Goal: Task Accomplishment & Management: Manage account settings

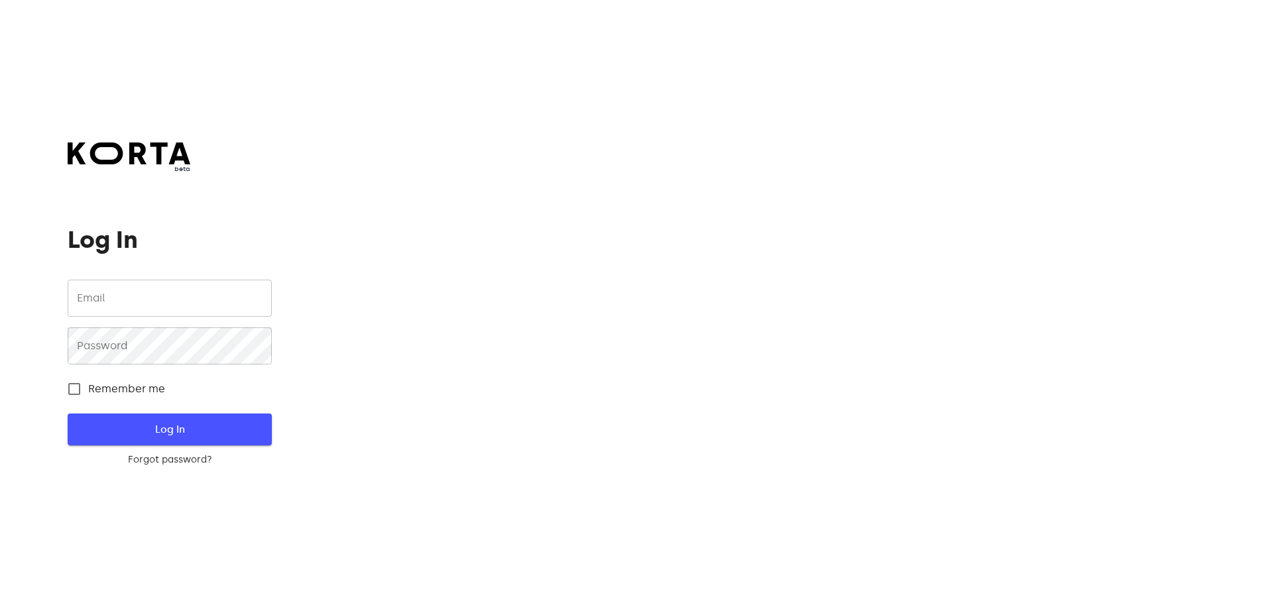
type input "[EMAIL_ADDRESS][DOMAIN_NAME]"
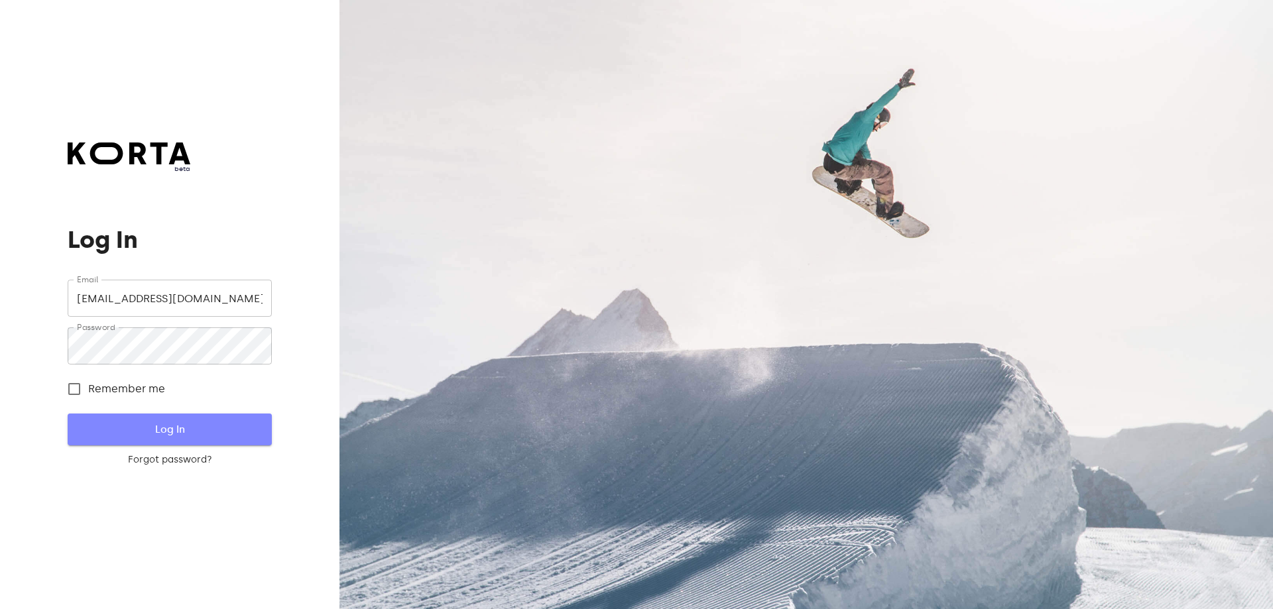
click at [161, 426] on span "Log In" at bounding box center [169, 429] width 161 height 17
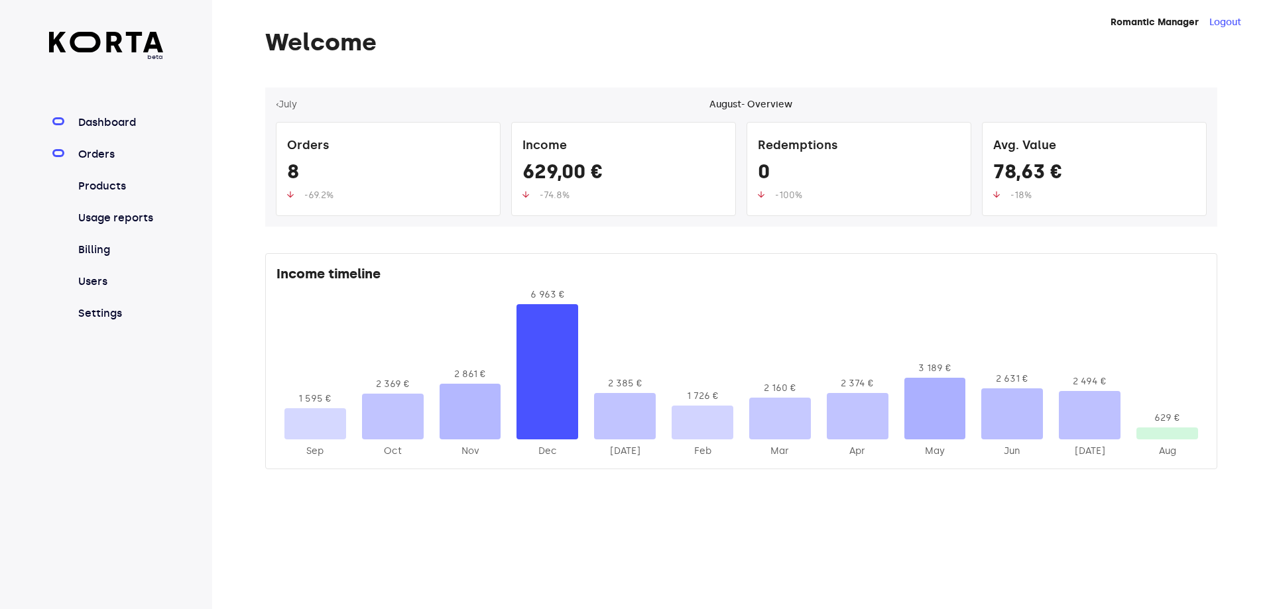
click at [99, 152] on link "Orders" at bounding box center [120, 155] width 88 height 16
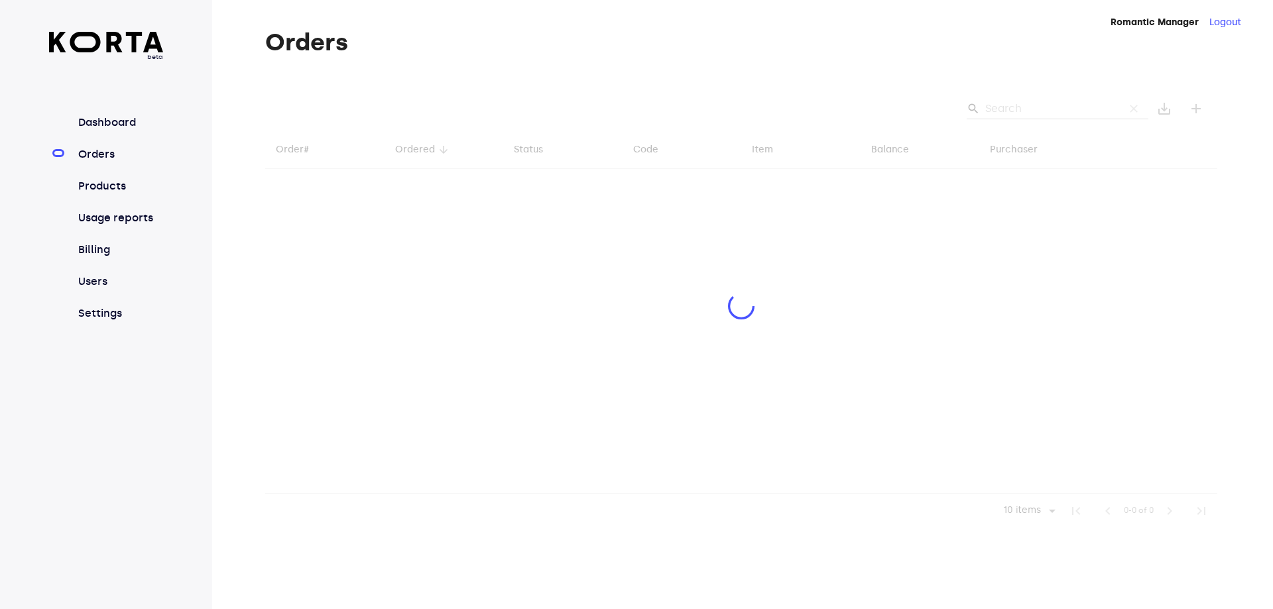
click at [1006, 104] on div at bounding box center [741, 308] width 952 height 441
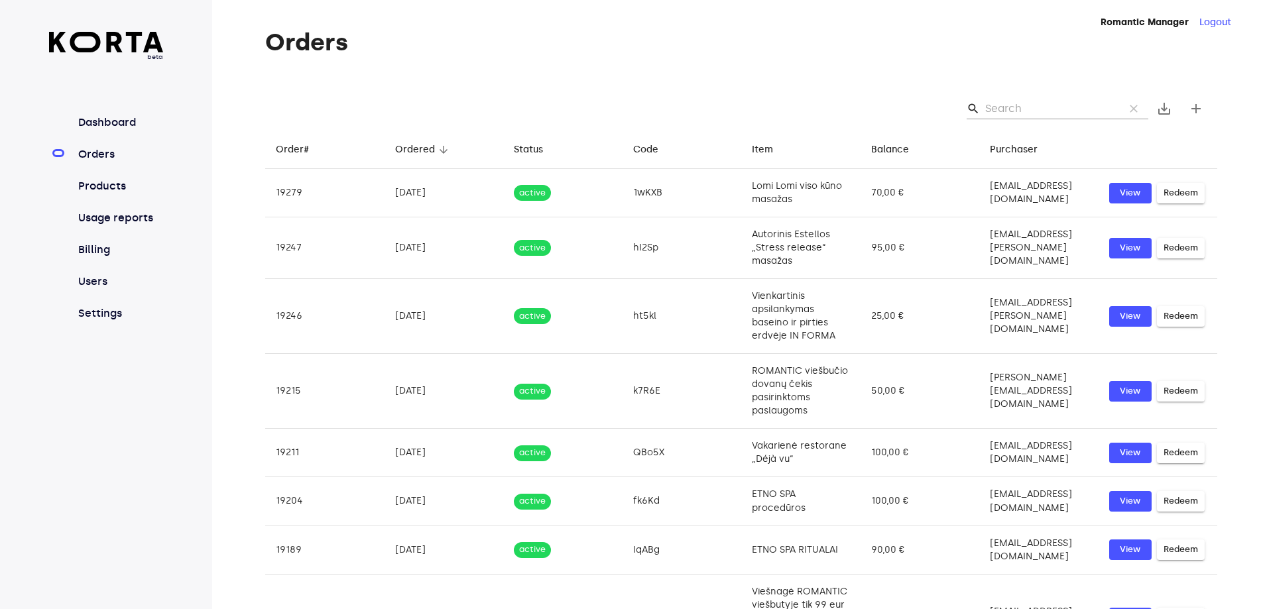
click at [1008, 109] on input "Search" at bounding box center [1049, 108] width 129 height 21
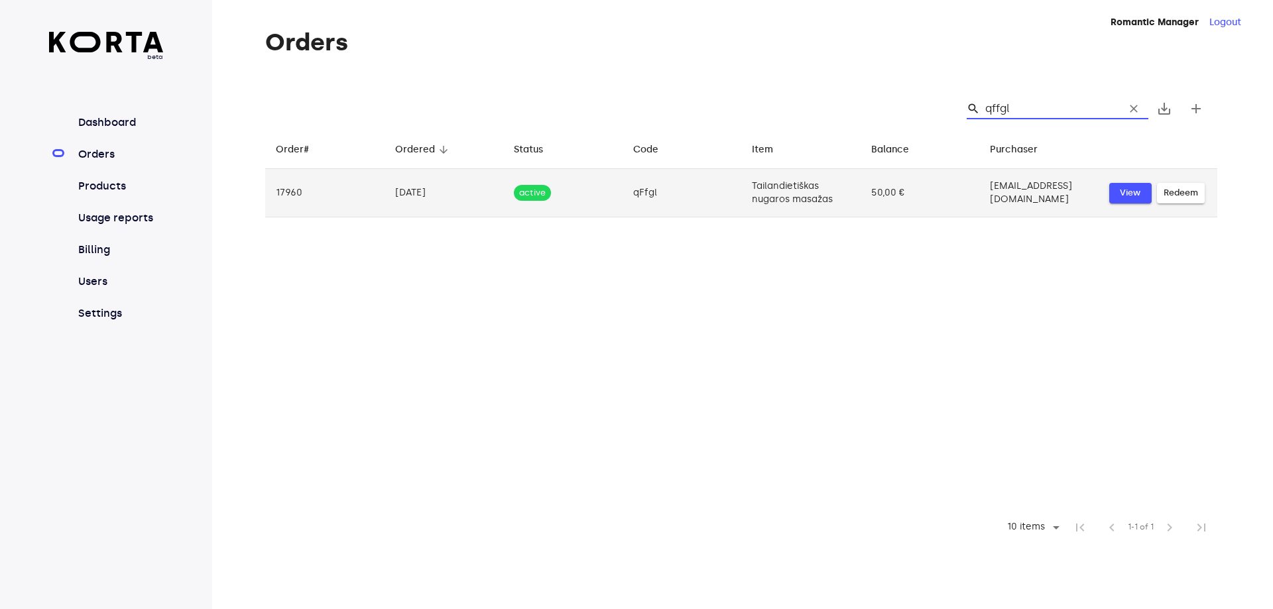
type input "qffgl"
click at [1125, 195] on span "View" at bounding box center [1130, 193] width 29 height 15
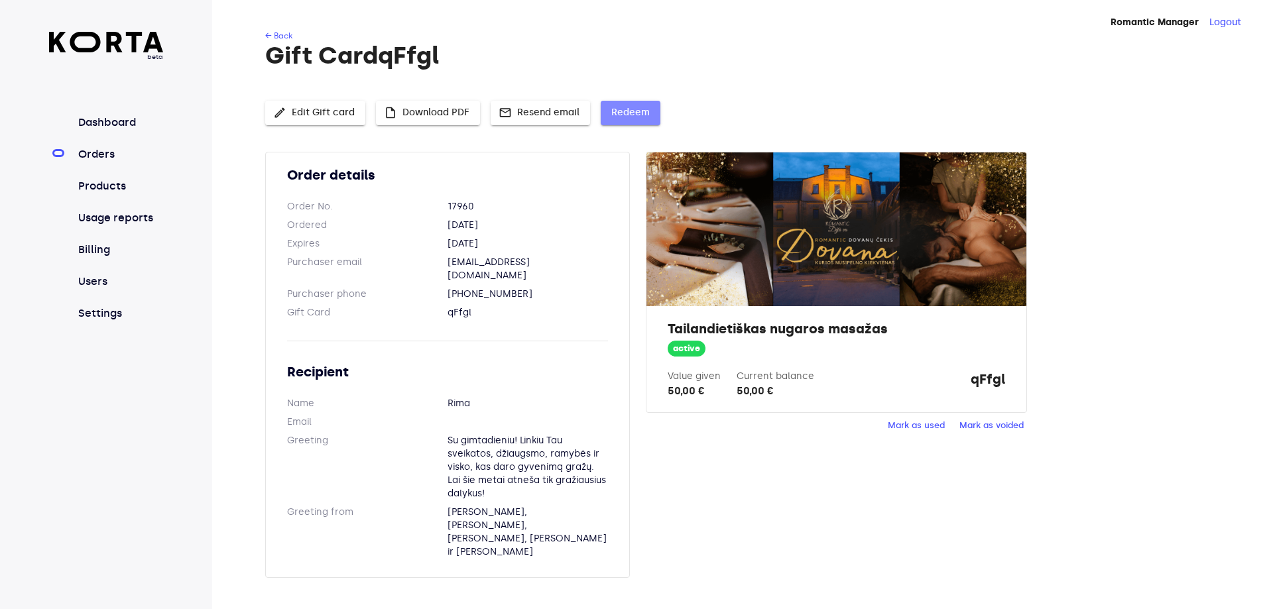
click at [630, 102] on button "Redeem" at bounding box center [631, 113] width 60 height 25
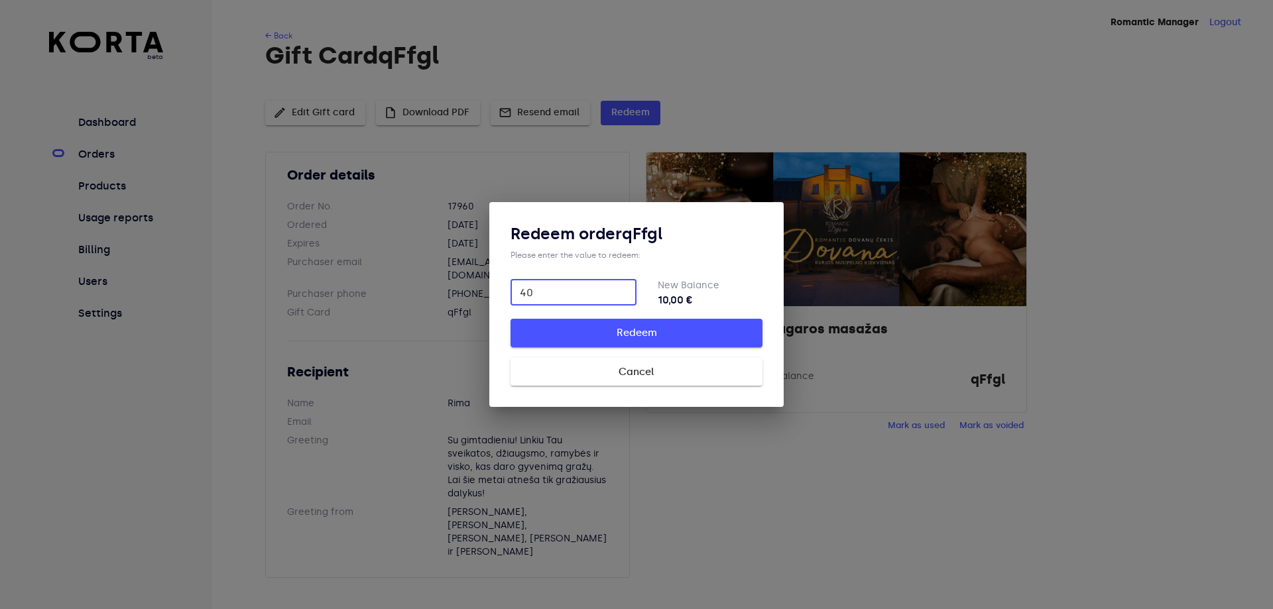
type input "40"
click at [598, 343] on button "Redeem" at bounding box center [637, 333] width 252 height 28
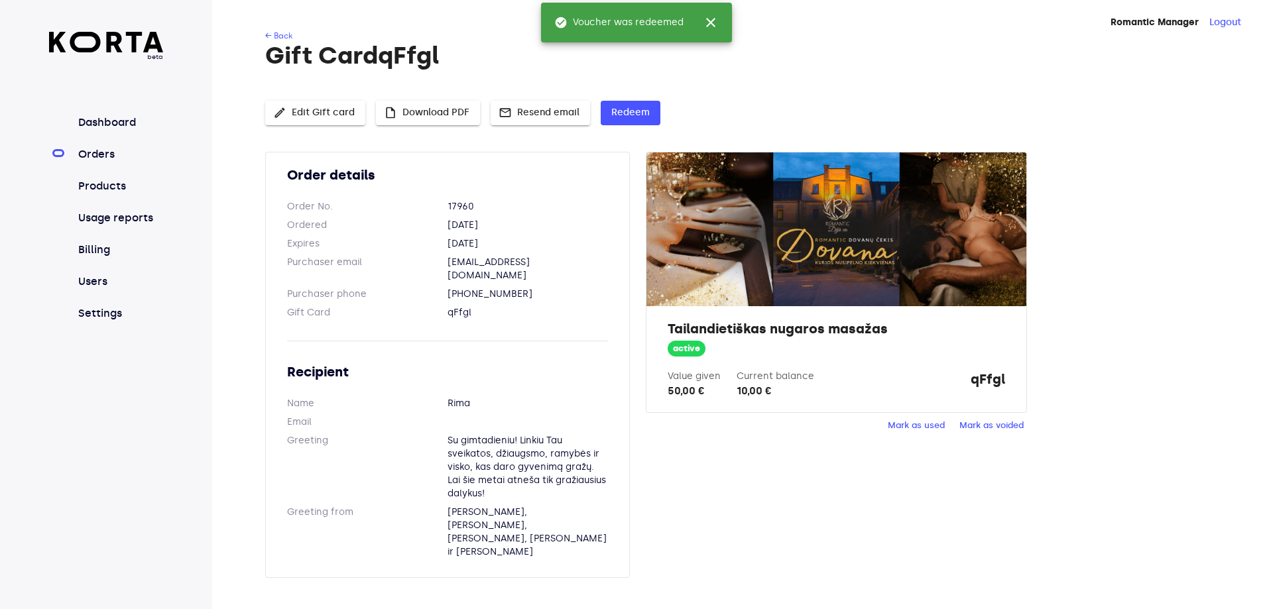
click at [731, 457] on div "Order details Order No. 17960 Ordered [DATE] Expires [DATE] Purchaser email [EM…" at bounding box center [741, 373] width 952 height 442
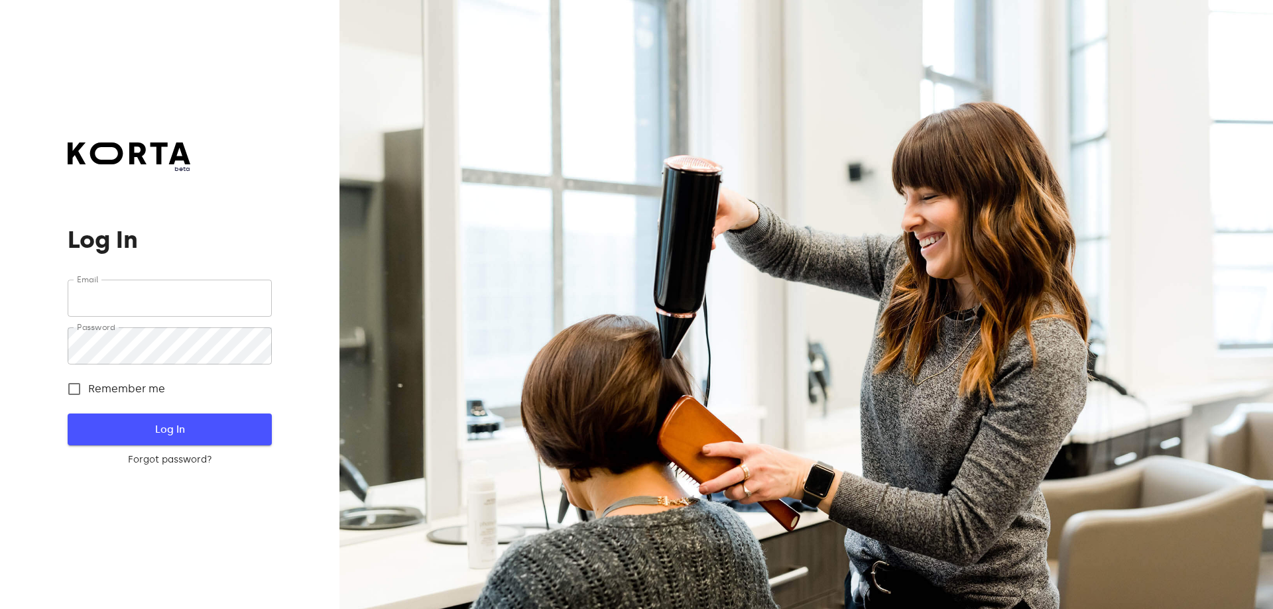
type input "[EMAIL_ADDRESS][DOMAIN_NAME]"
click at [154, 431] on span "Log In" at bounding box center [169, 429] width 161 height 17
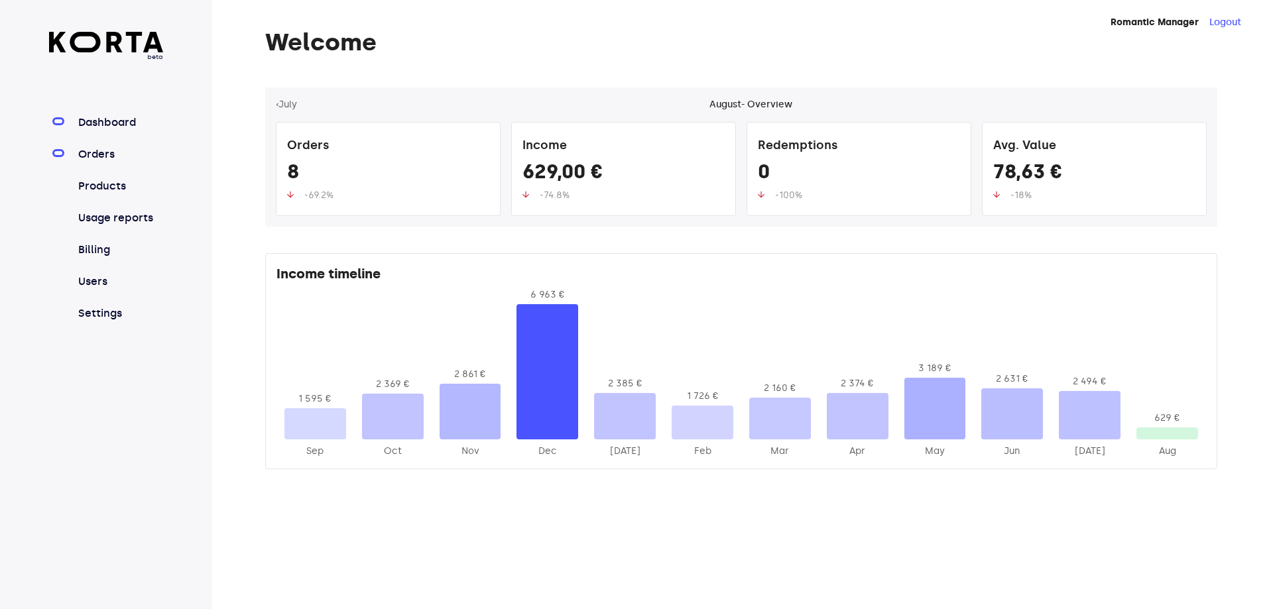
click at [91, 156] on link "Orders" at bounding box center [120, 155] width 88 height 16
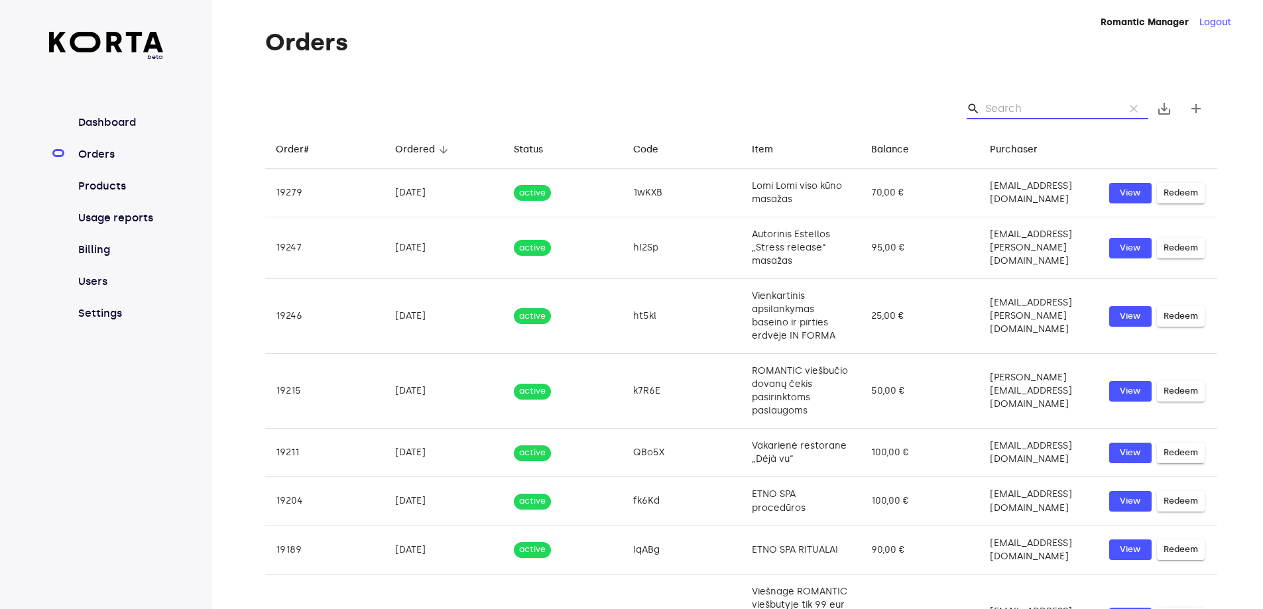
click at [1052, 109] on input "Search" at bounding box center [1049, 108] width 129 height 21
paste input "j6PDb"
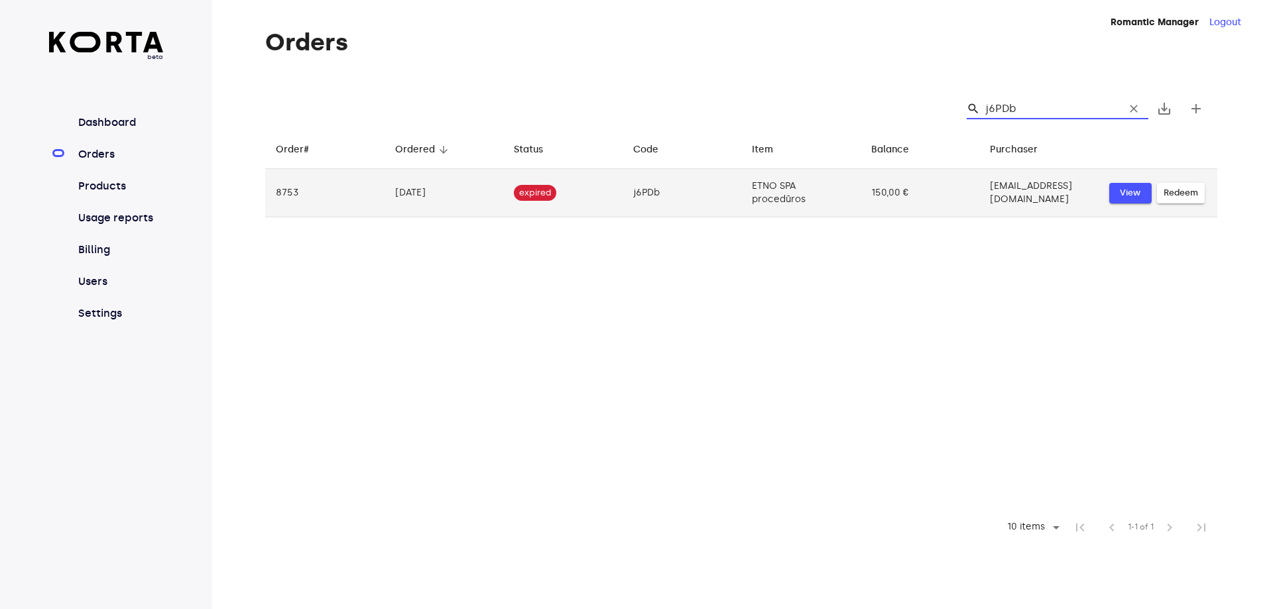
type input "j6PDb"
click at [1118, 194] on span "View" at bounding box center [1130, 193] width 29 height 15
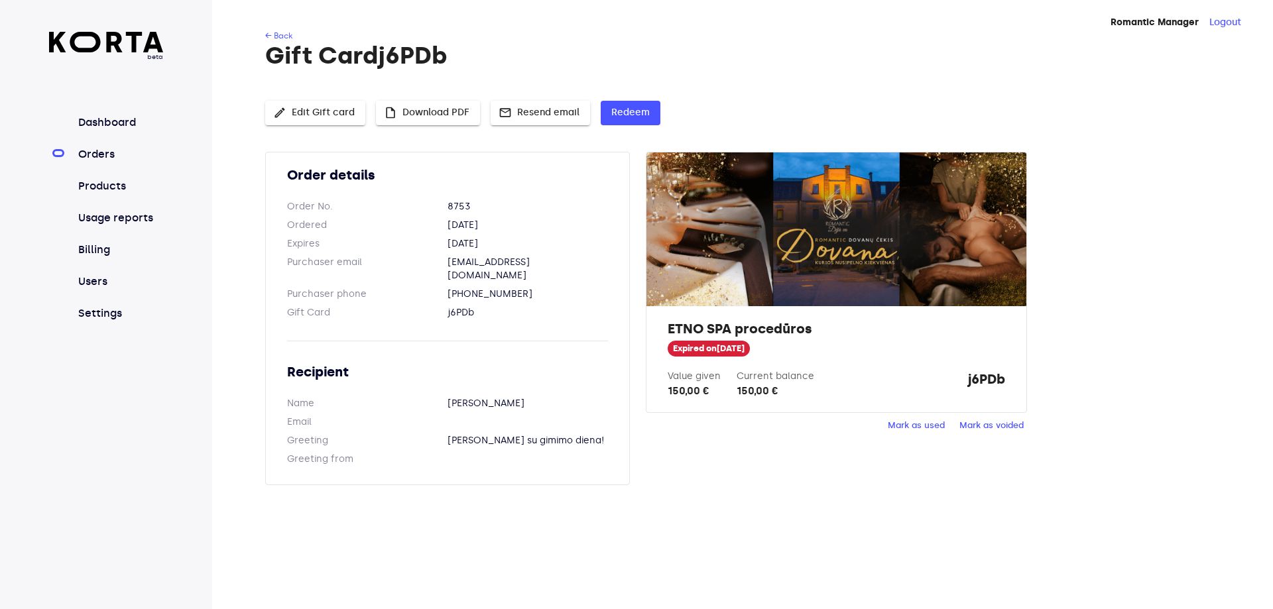
click at [492, 246] on dd "[DATE]" at bounding box center [528, 243] width 160 height 13
click at [328, 113] on span "edit Edit Gift card" at bounding box center [315, 113] width 79 height 17
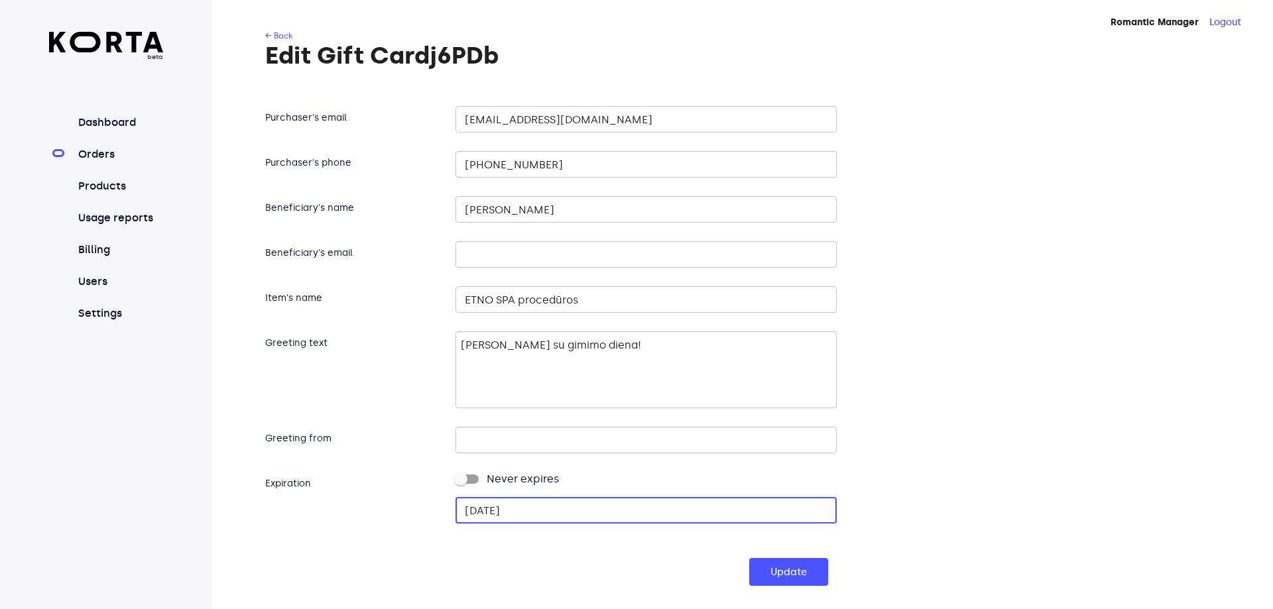
drag, startPoint x: 528, startPoint y: 507, endPoint x: 497, endPoint y: 505, distance: 31.2
click at [497, 505] on input "[DATE]" at bounding box center [645, 510] width 381 height 27
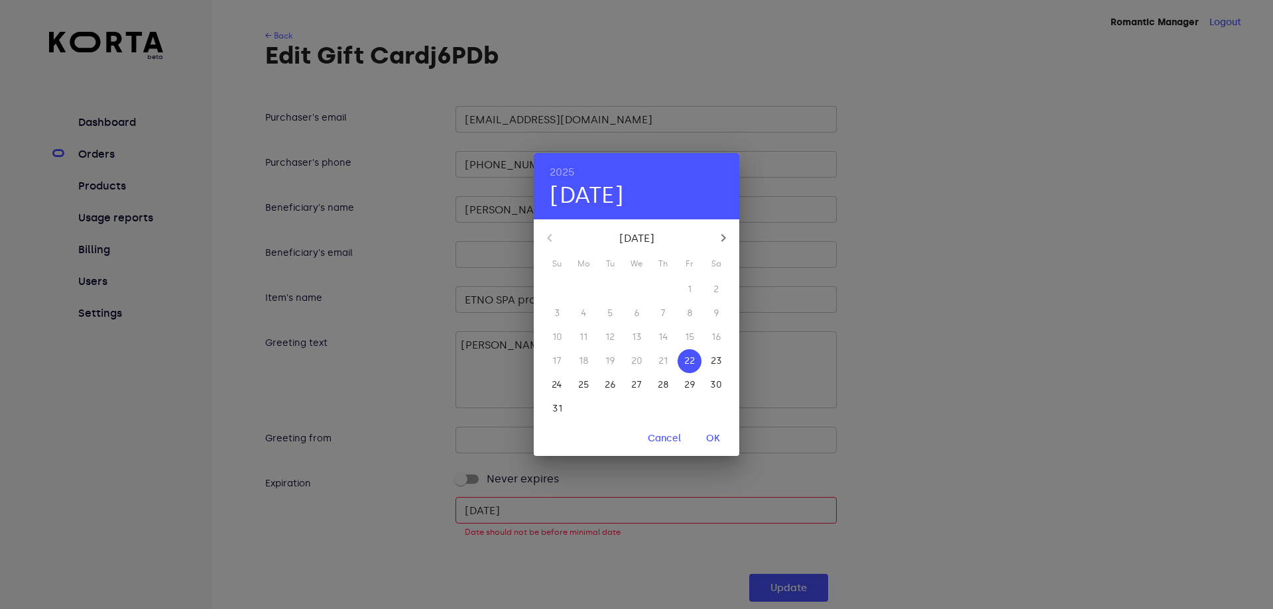
click at [723, 239] on icon "button" at bounding box center [723, 238] width 16 height 16
click at [554, 234] on icon "button" at bounding box center [550, 238] width 16 height 16
click at [545, 237] on icon "button" at bounding box center [550, 238] width 16 height 16
click at [719, 238] on icon "button" at bounding box center [723, 238] width 16 height 16
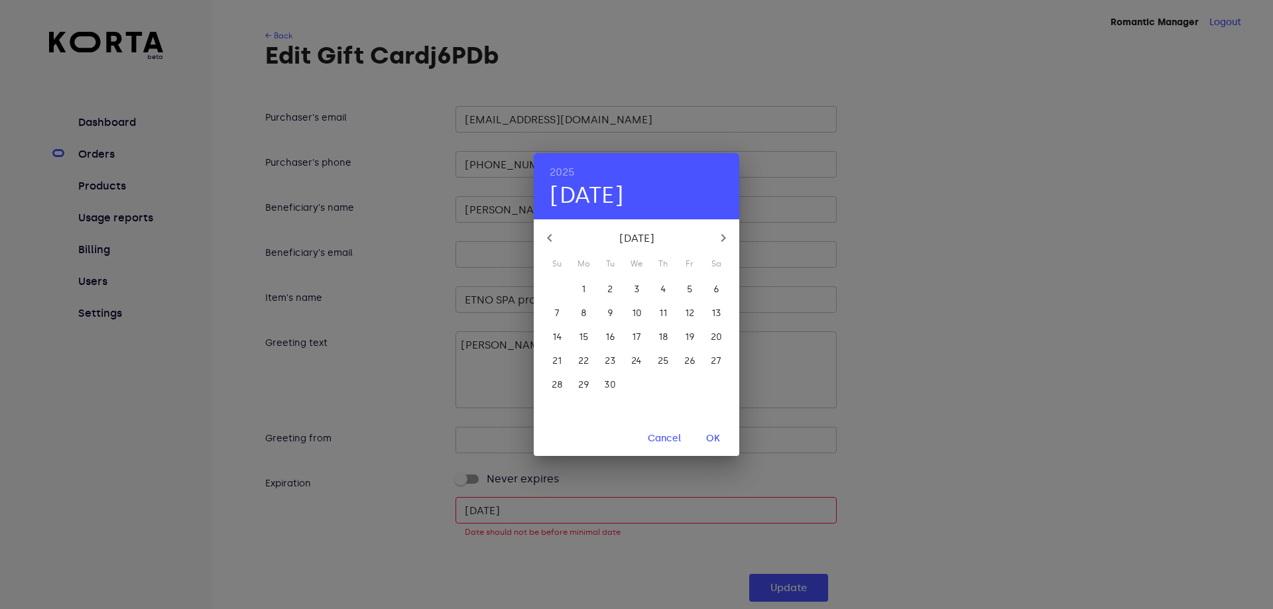
click at [719, 238] on icon "button" at bounding box center [723, 238] width 16 height 16
click at [584, 387] on p "24" at bounding box center [583, 385] width 11 height 13
click at [708, 437] on span "OK" at bounding box center [713, 439] width 32 height 17
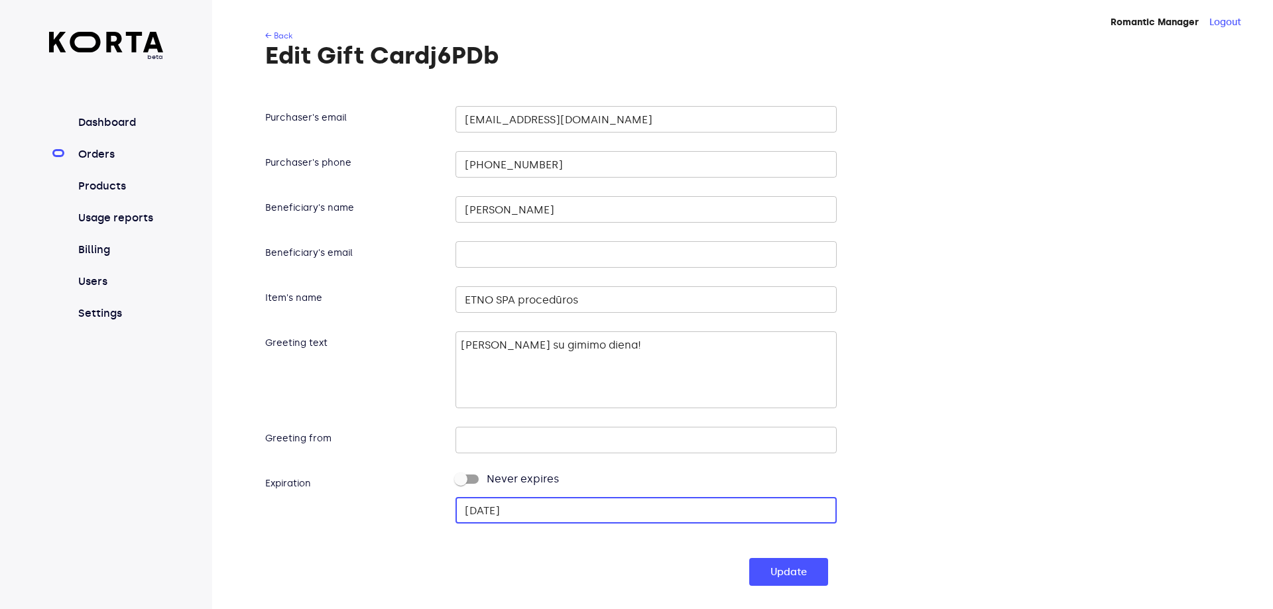
type input "2025-11-24"
click at [791, 572] on span "Update" at bounding box center [788, 572] width 36 height 17
